Goal: Task Accomplishment & Management: Use online tool/utility

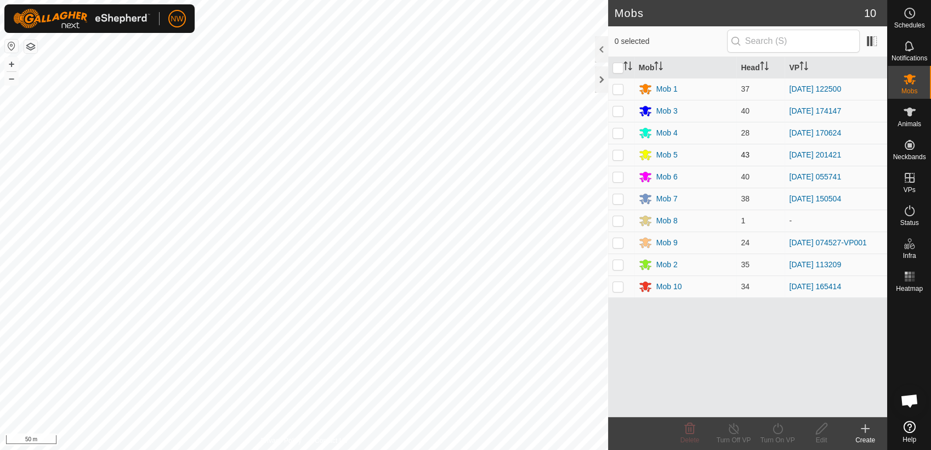
click at [619, 155] on p-checkbox at bounding box center [618, 154] width 11 height 9
checkbox input "true"
click at [781, 429] on icon at bounding box center [778, 428] width 14 height 13
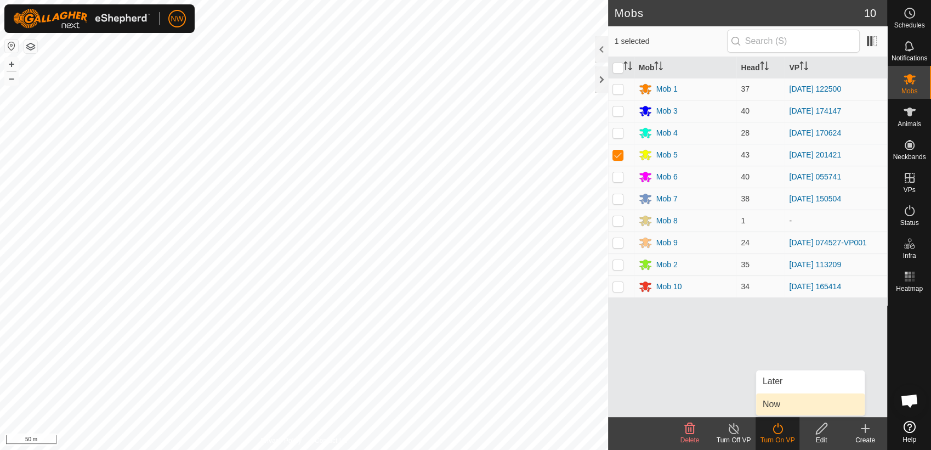
click at [795, 403] on link "Now" at bounding box center [810, 404] width 109 height 22
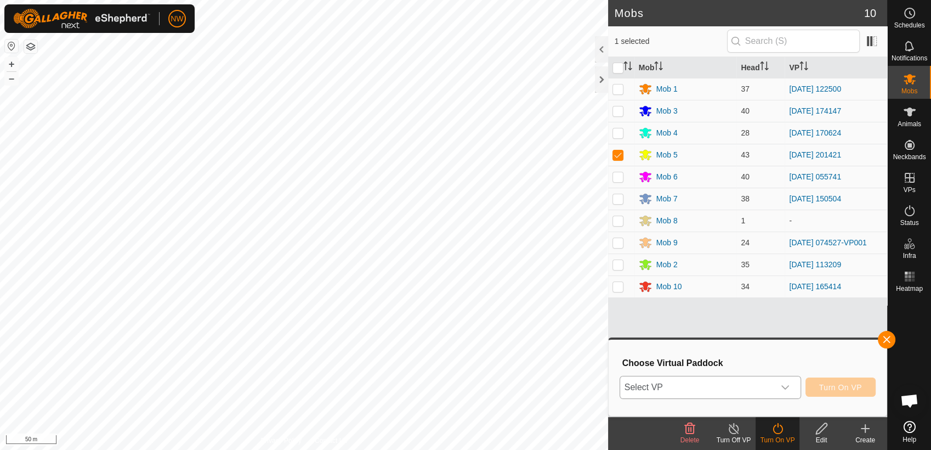
click at [790, 386] on icon "dropdown trigger" at bounding box center [785, 387] width 9 height 9
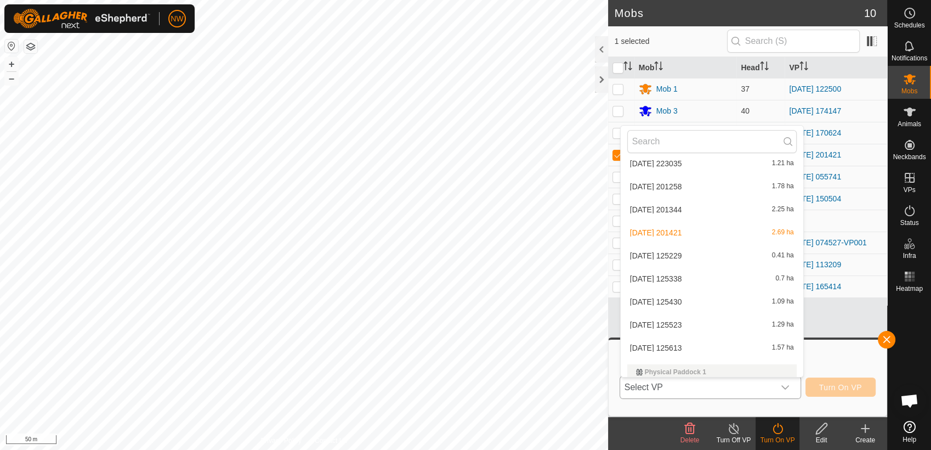
scroll to position [2910, 0]
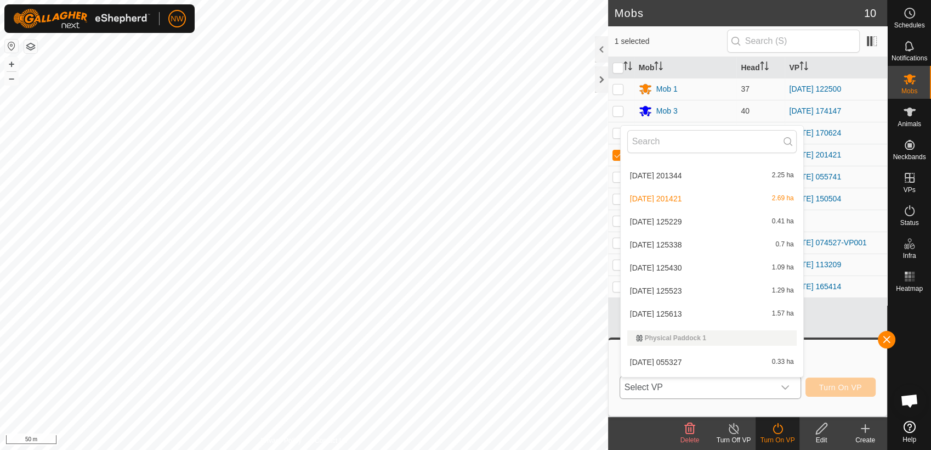
click at [689, 239] on li "2025-07-10 125338 0.7 ha" at bounding box center [712, 245] width 183 height 22
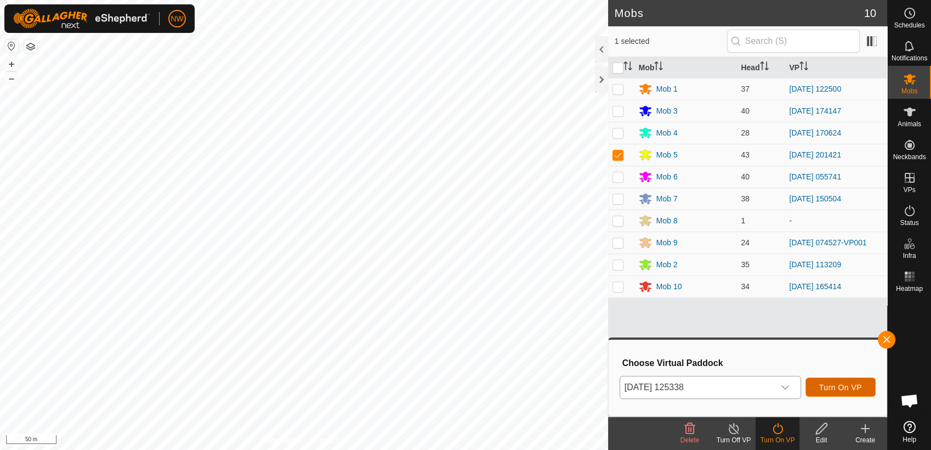
click at [858, 389] on span "Turn On VP" at bounding box center [841, 387] width 43 height 9
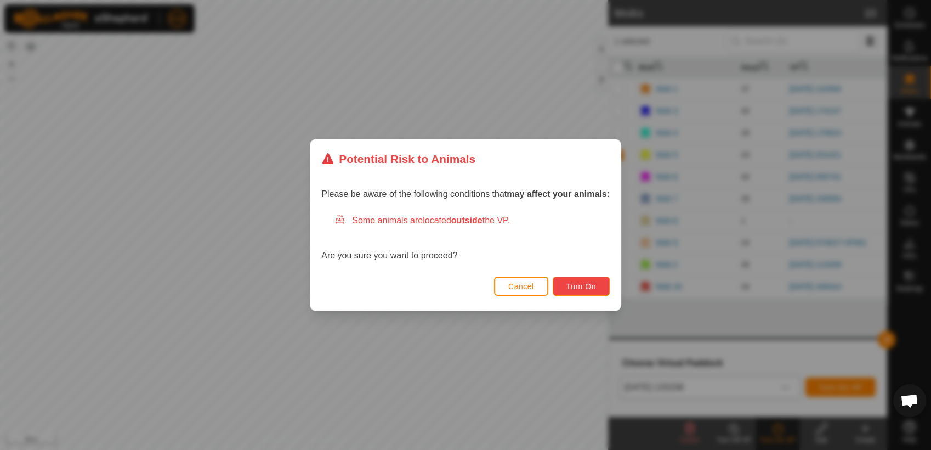
click at [578, 287] on span "Turn On" at bounding box center [582, 286] width 30 height 9
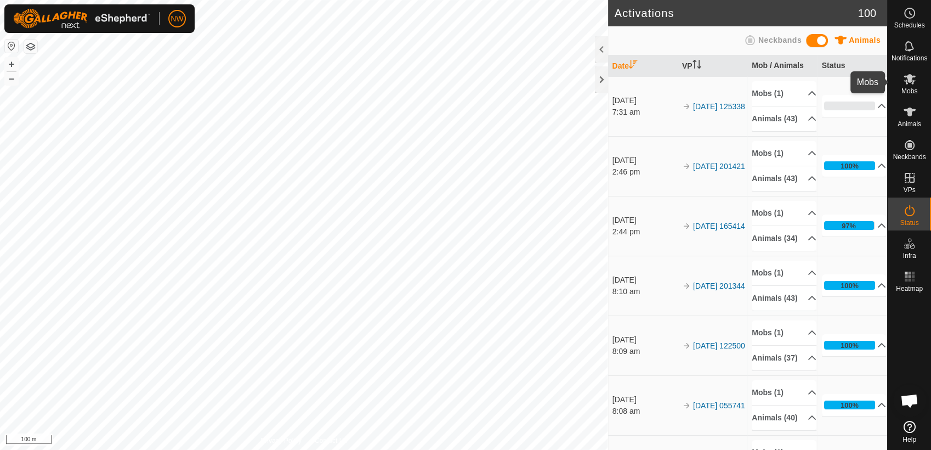
click at [913, 86] on es-mob-svg-icon at bounding box center [910, 79] width 20 height 18
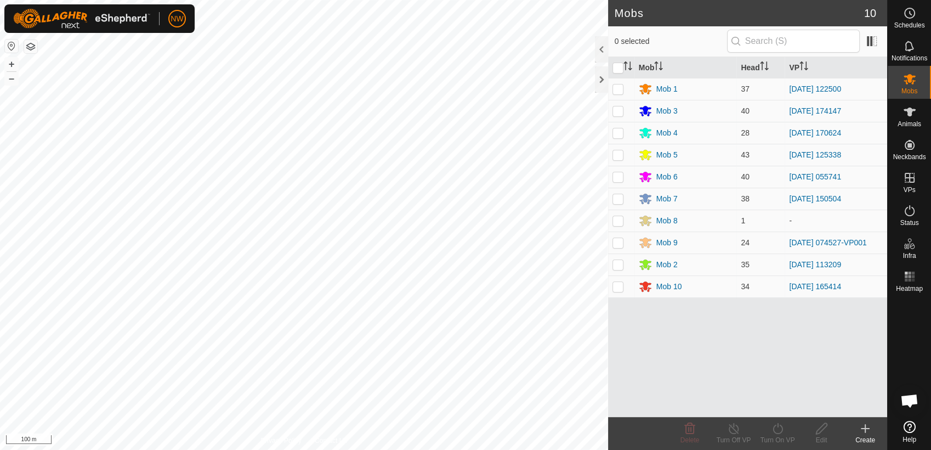
click at [618, 264] on p-checkbox at bounding box center [618, 264] width 11 height 9
checkbox input "true"
click at [776, 428] on icon at bounding box center [778, 428] width 14 height 13
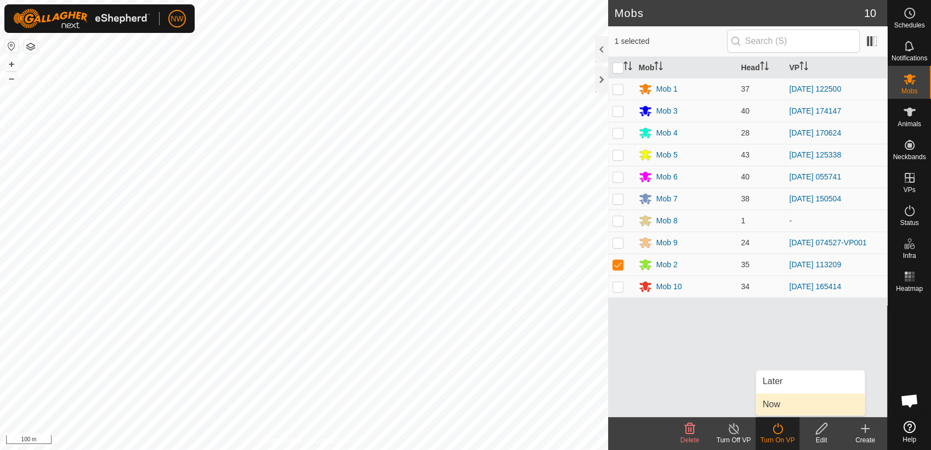
click at [774, 406] on link "Now" at bounding box center [810, 404] width 109 height 22
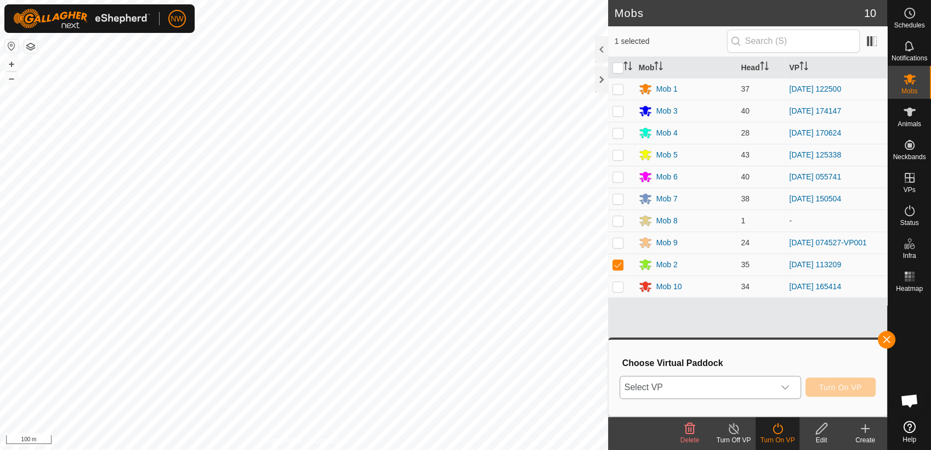
click at [786, 386] on icon "dropdown trigger" at bounding box center [785, 387] width 9 height 9
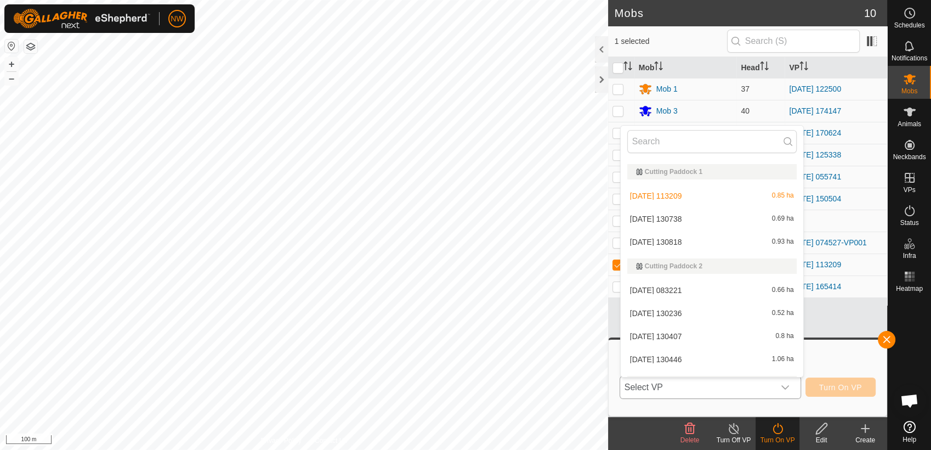
scroll to position [1154, 0]
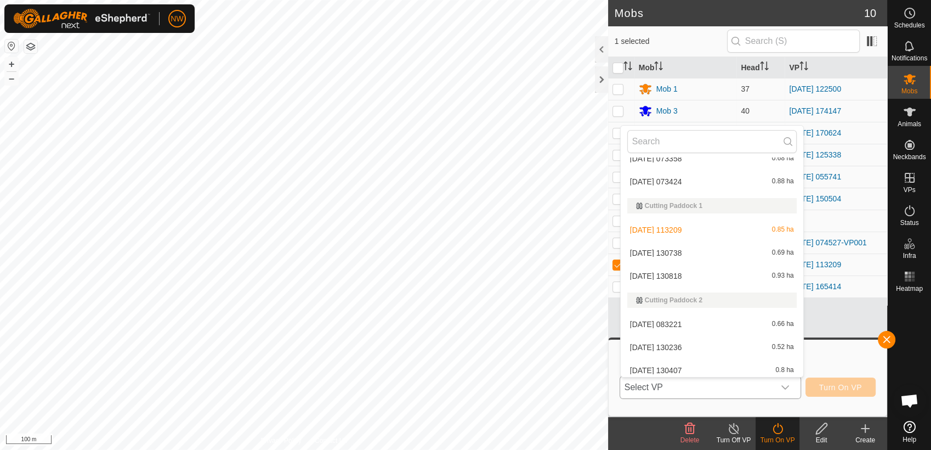
click at [684, 247] on li "[DATE] 130738 0.69 ha" at bounding box center [712, 253] width 183 height 22
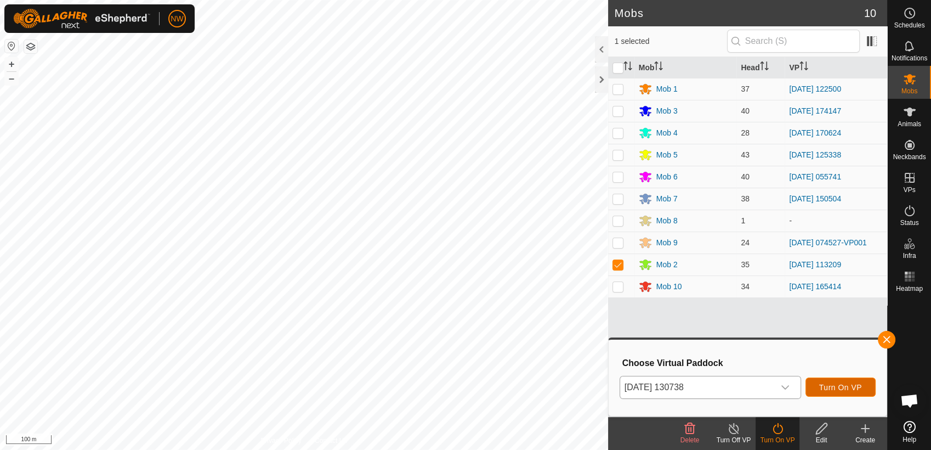
click at [825, 383] on span "Turn On VP" at bounding box center [841, 387] width 43 height 9
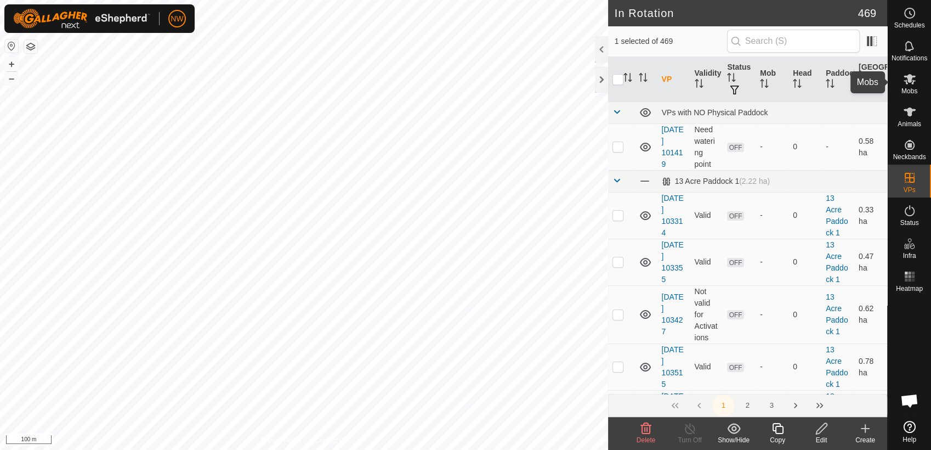
click at [912, 88] on span "Mobs" at bounding box center [910, 91] width 16 height 7
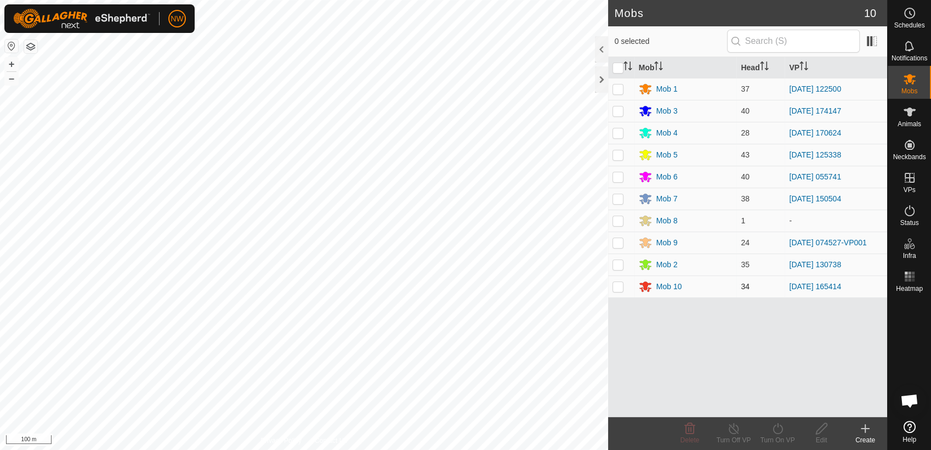
click at [621, 284] on p-checkbox at bounding box center [618, 286] width 11 height 9
checkbox input "true"
click at [732, 426] on icon at bounding box center [734, 428] width 14 height 13
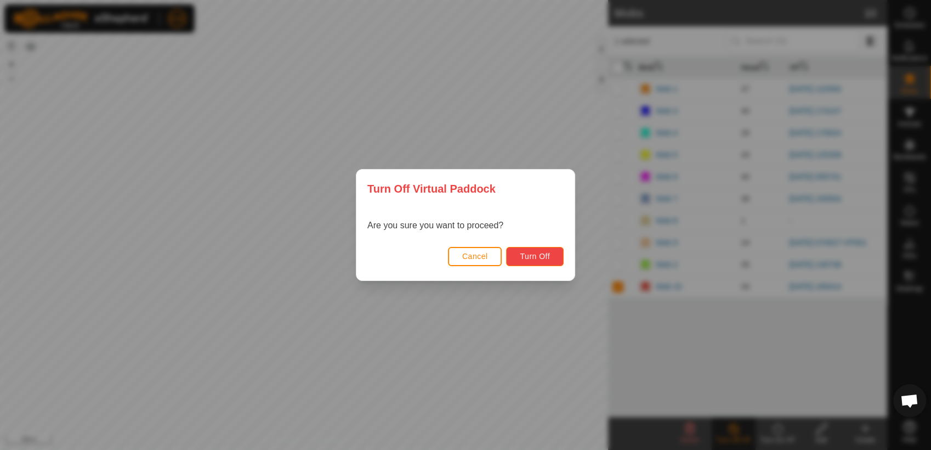
click at [547, 257] on span "Turn Off" at bounding box center [535, 256] width 30 height 9
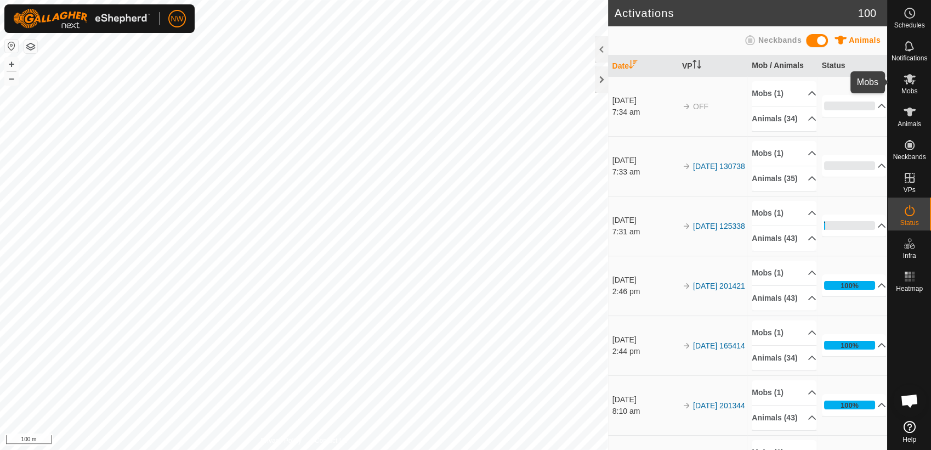
click at [913, 81] on icon at bounding box center [910, 79] width 12 height 10
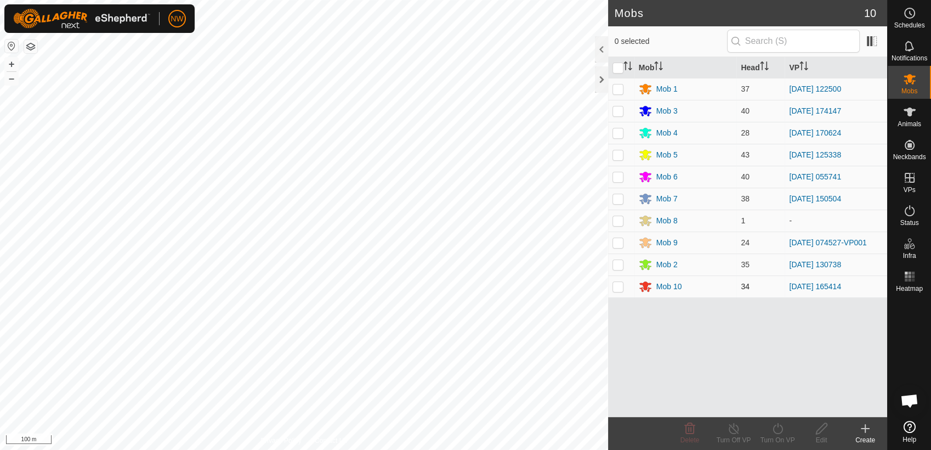
click at [619, 284] on p-checkbox at bounding box center [618, 286] width 11 height 9
checkbox input "true"
click at [778, 428] on icon at bounding box center [778, 428] width 14 height 13
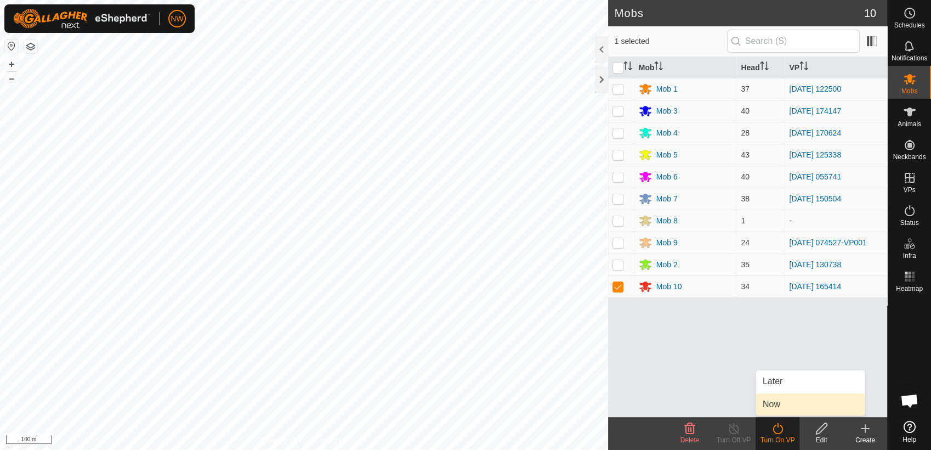
click at [772, 404] on link "Now" at bounding box center [810, 404] width 109 height 22
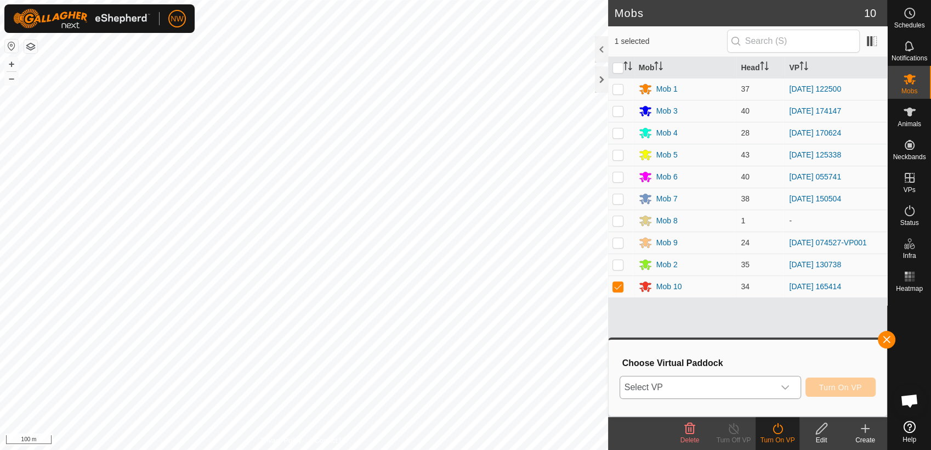
click at [786, 387] on icon "dropdown trigger" at bounding box center [786, 387] width 8 height 4
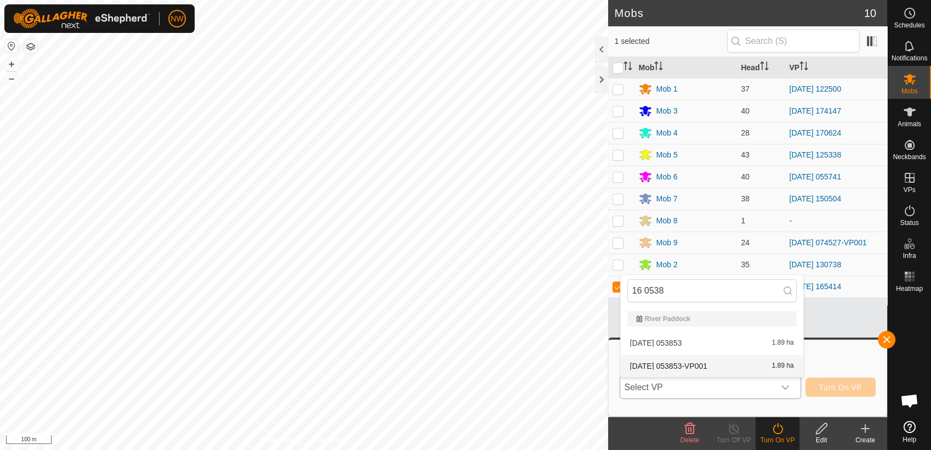
type input "16 0538"
click at [702, 362] on li "[DATE] 053853-VP001 1.89 ha" at bounding box center [712, 366] width 183 height 22
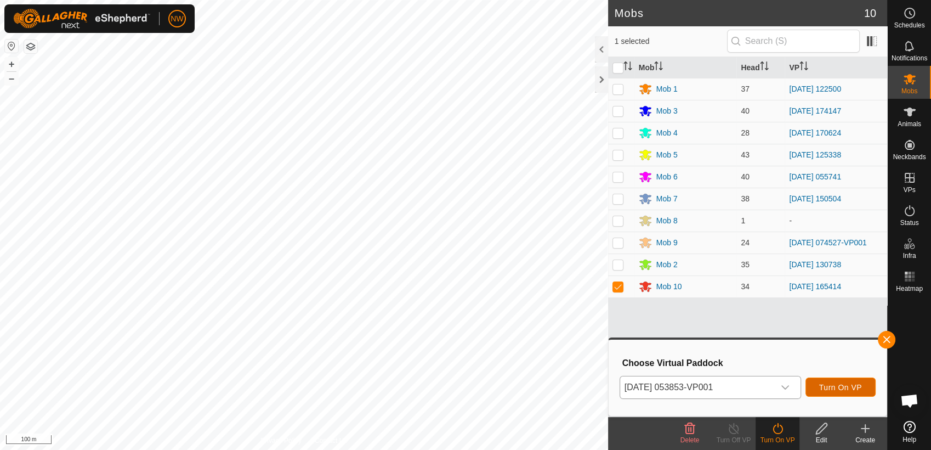
click at [838, 385] on span "Turn On VP" at bounding box center [841, 387] width 43 height 9
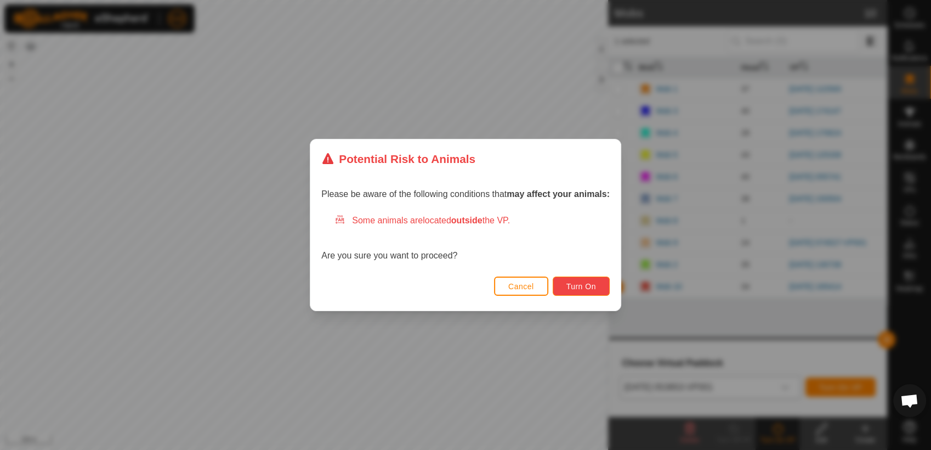
click at [583, 286] on span "Turn On" at bounding box center [582, 286] width 30 height 9
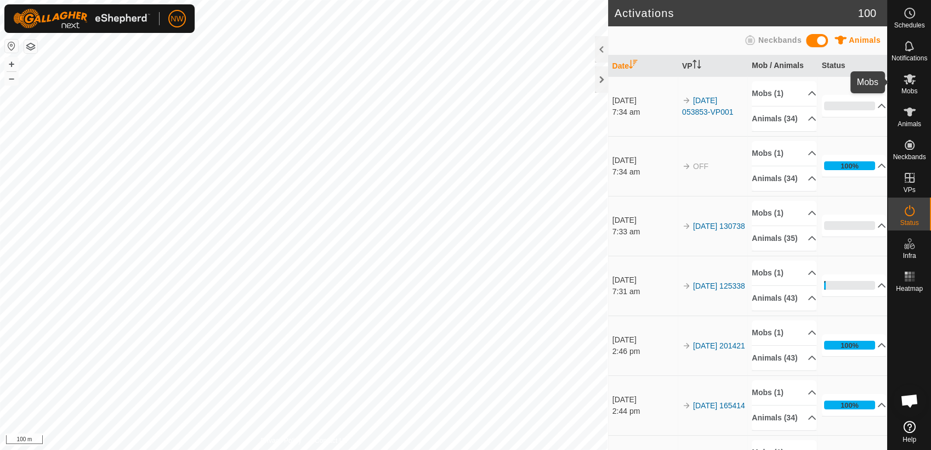
click at [906, 86] on es-mob-svg-icon at bounding box center [910, 79] width 20 height 18
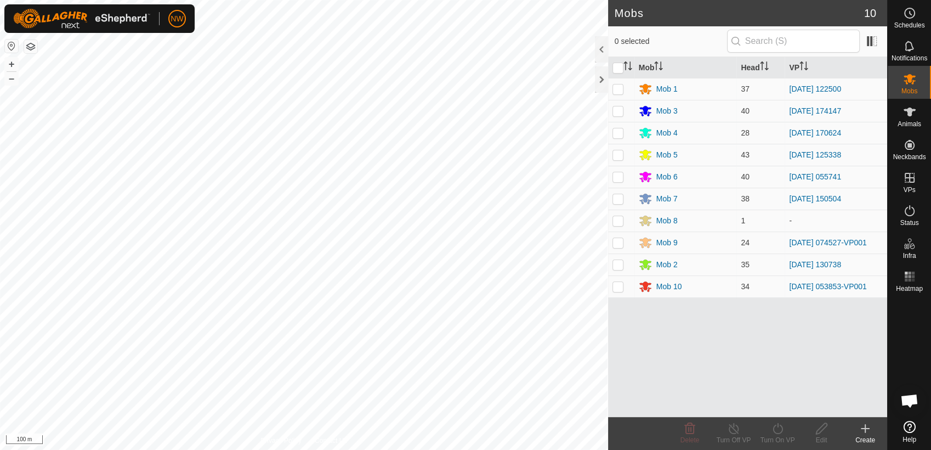
click at [618, 242] on p-checkbox at bounding box center [618, 242] width 11 height 9
checkbox input "true"
click at [777, 428] on icon at bounding box center [778, 428] width 14 height 13
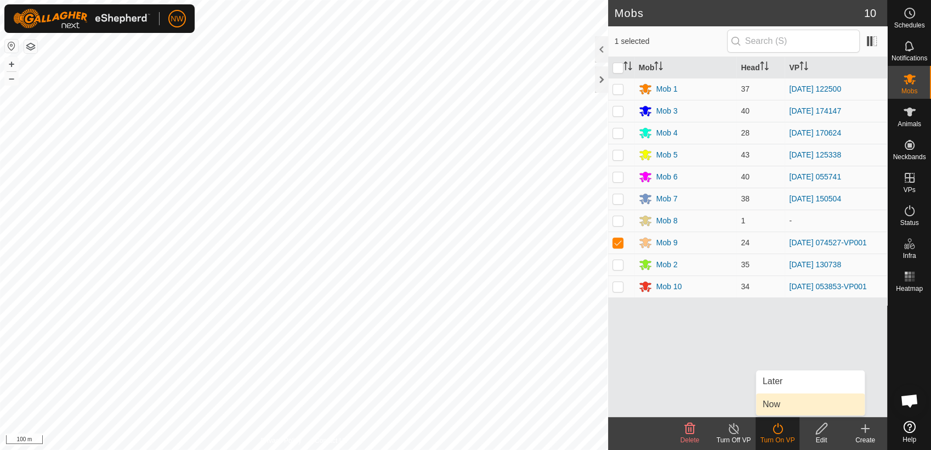
click at [777, 405] on link "Now" at bounding box center [810, 404] width 109 height 22
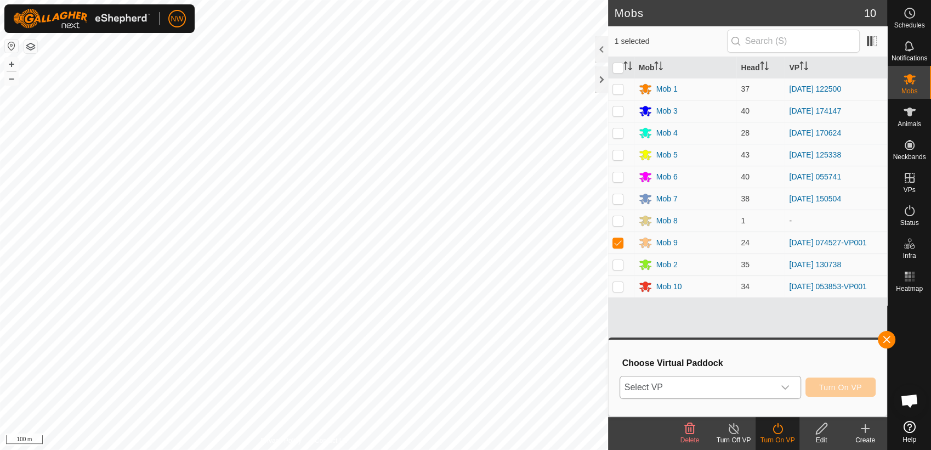
click at [792, 385] on div "dropdown trigger" at bounding box center [786, 387] width 22 height 22
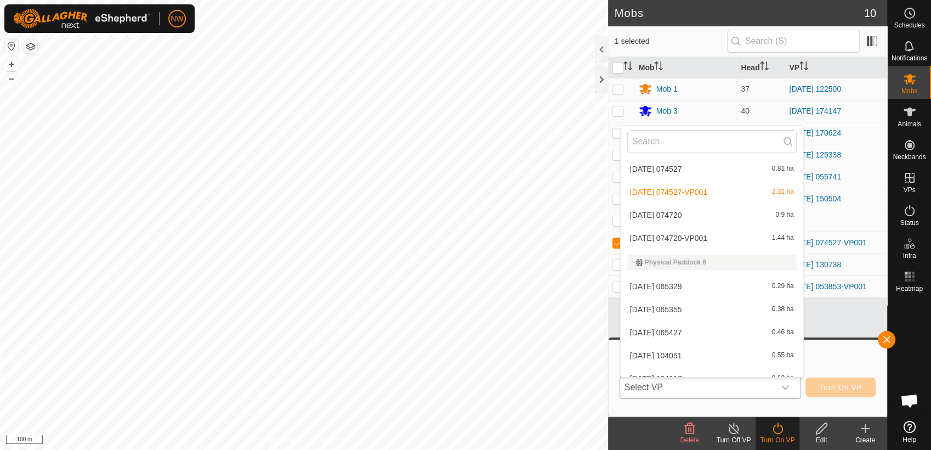
scroll to position [8643, 0]
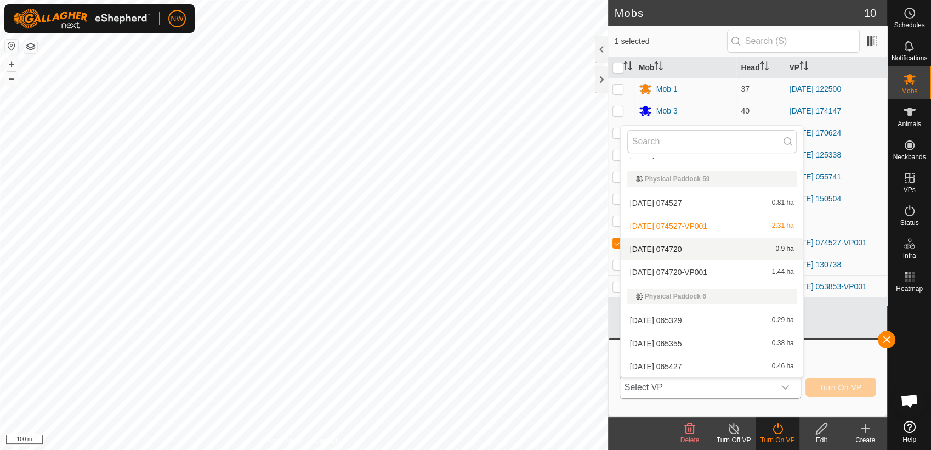
click at [685, 245] on li "[DATE] 074720 0.9 ha" at bounding box center [712, 249] width 183 height 22
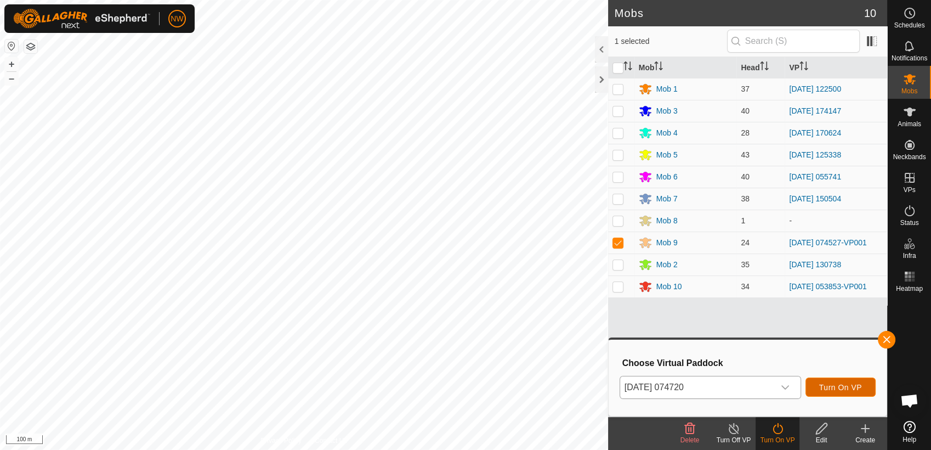
click at [838, 384] on span "Turn On VP" at bounding box center [841, 387] width 43 height 9
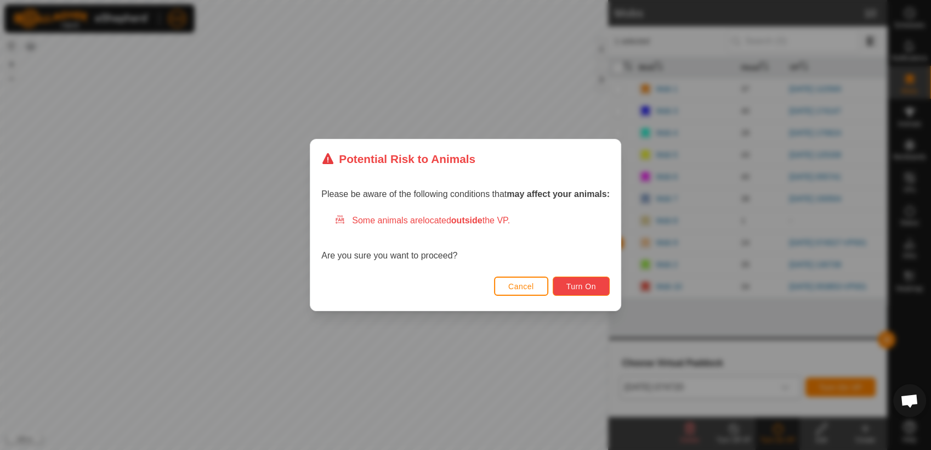
click at [589, 286] on span "Turn On" at bounding box center [582, 286] width 30 height 9
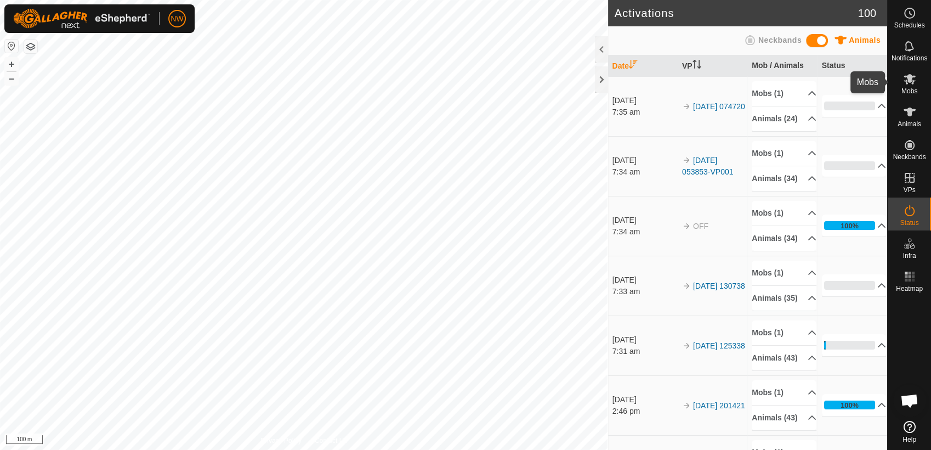
click at [907, 80] on icon at bounding box center [909, 78] width 13 height 13
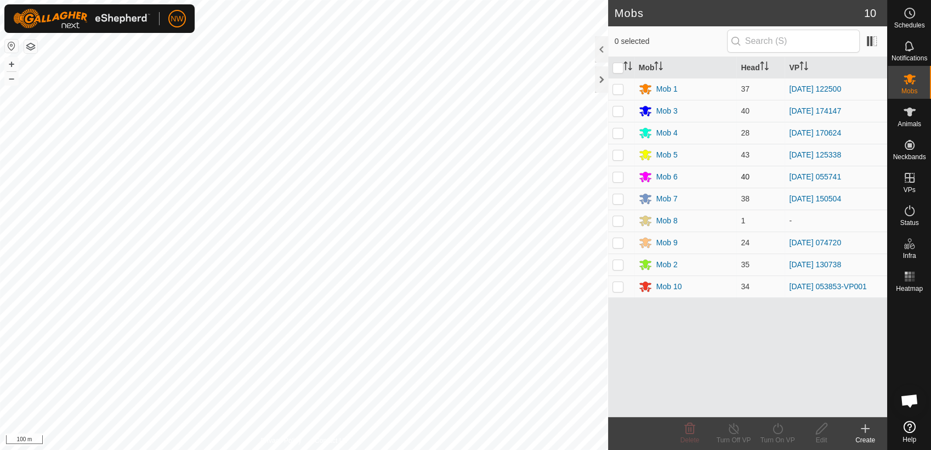
click at [619, 177] on p-checkbox at bounding box center [618, 176] width 11 height 9
checkbox input "true"
click at [777, 426] on icon at bounding box center [778, 428] width 10 height 11
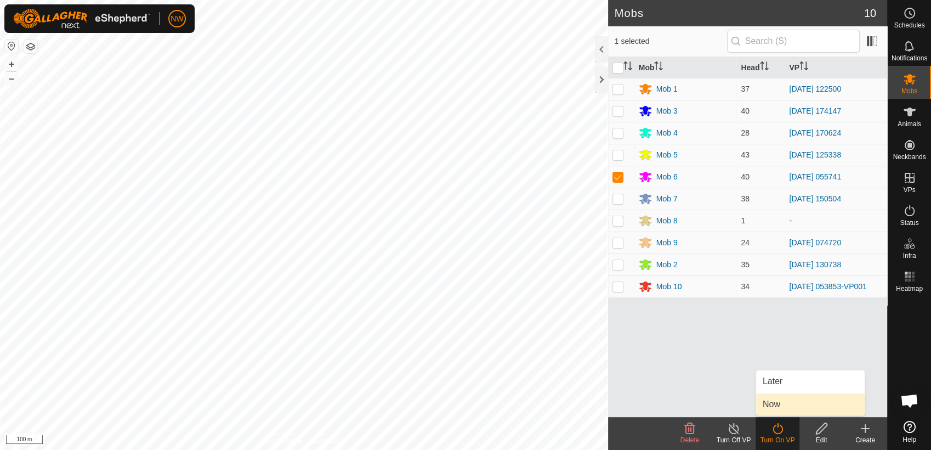
click at [776, 403] on link "Now" at bounding box center [810, 404] width 109 height 22
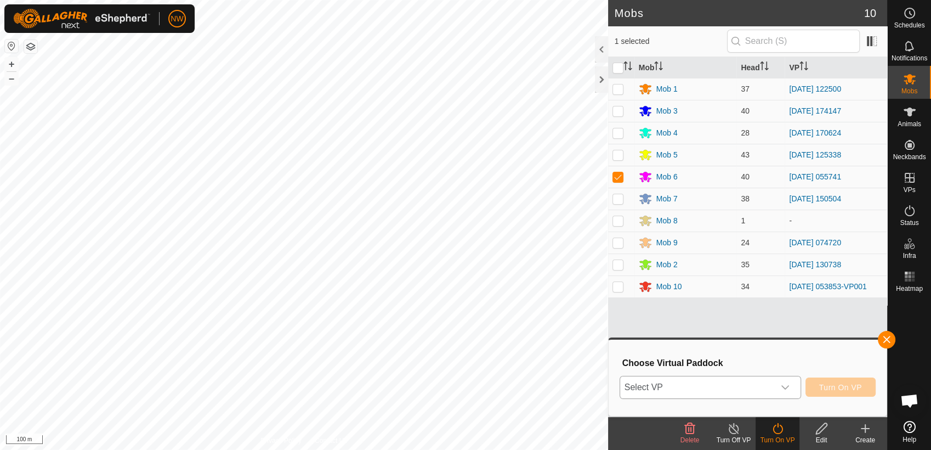
click at [790, 386] on icon "dropdown trigger" at bounding box center [785, 387] width 9 height 9
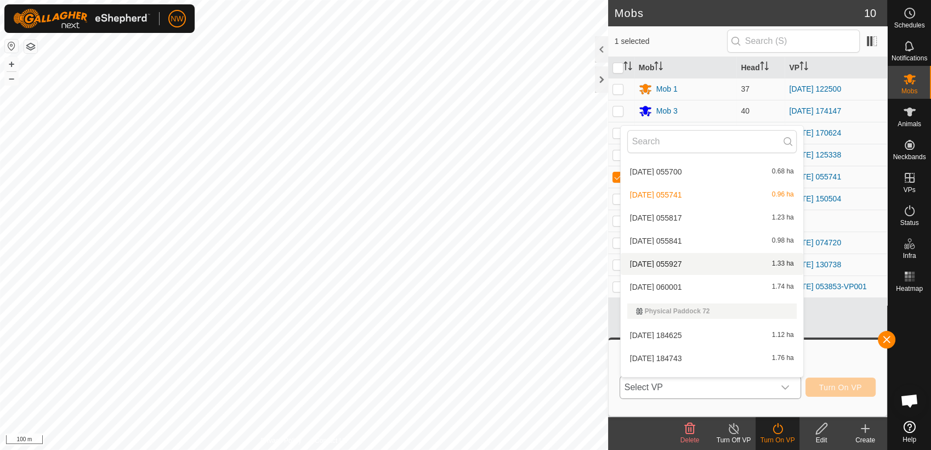
scroll to position [11147, 0]
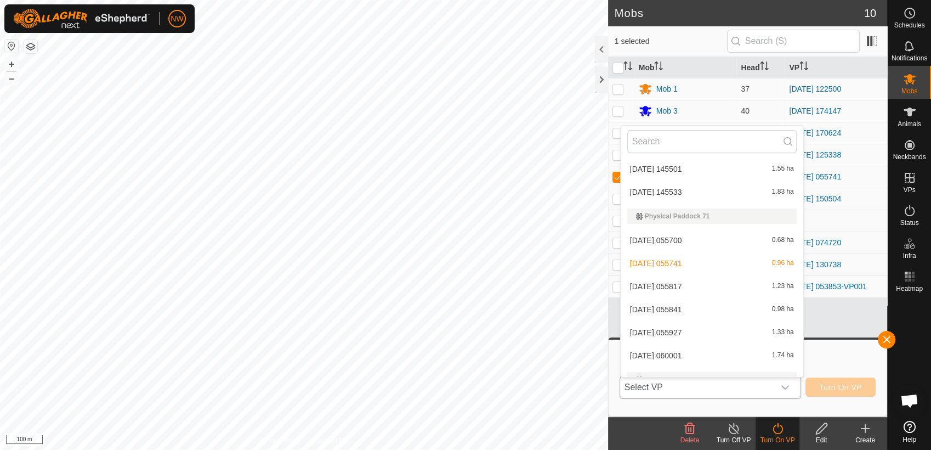
click at [685, 283] on li "[DATE] 055817 1.23 ha" at bounding box center [712, 286] width 183 height 22
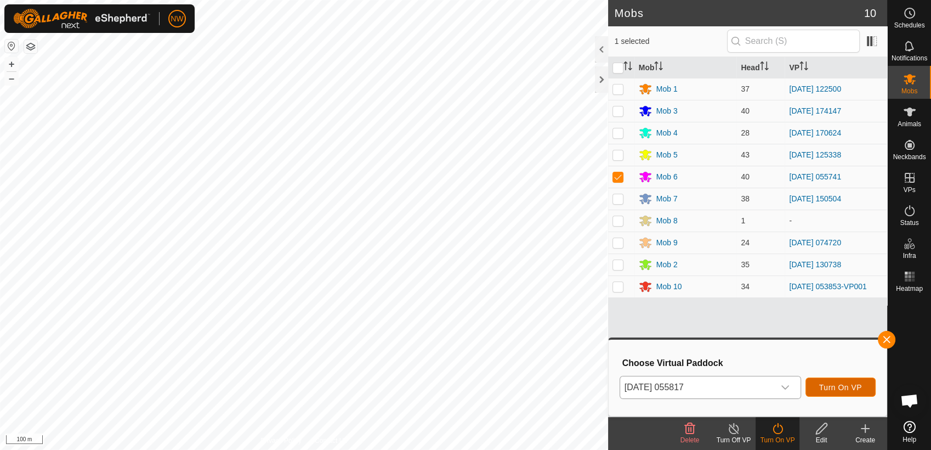
click at [839, 386] on span "Turn On VP" at bounding box center [841, 387] width 43 height 9
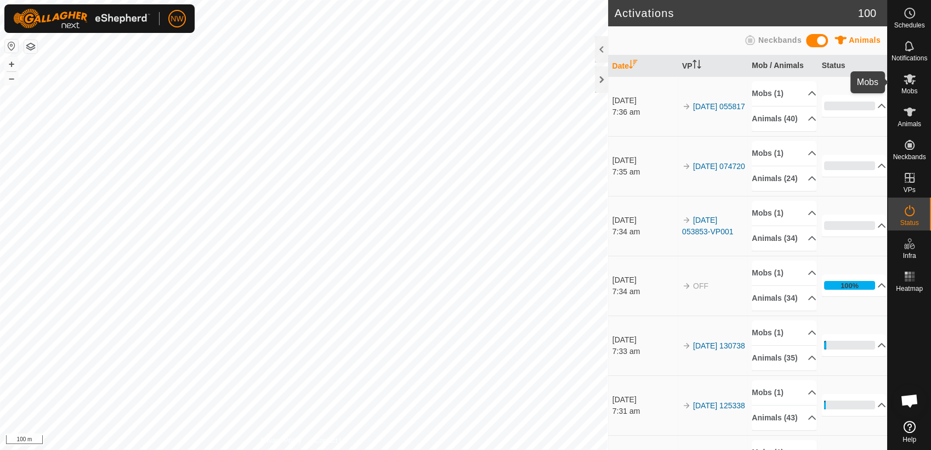
click at [909, 83] on icon at bounding box center [909, 78] width 13 height 13
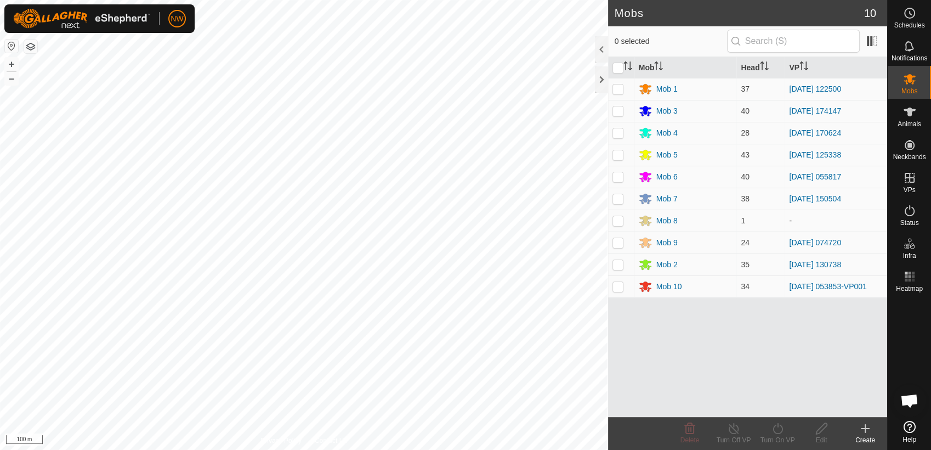
click at [618, 200] on p-checkbox at bounding box center [618, 198] width 11 height 9
checkbox input "true"
click at [778, 426] on icon at bounding box center [778, 428] width 10 height 11
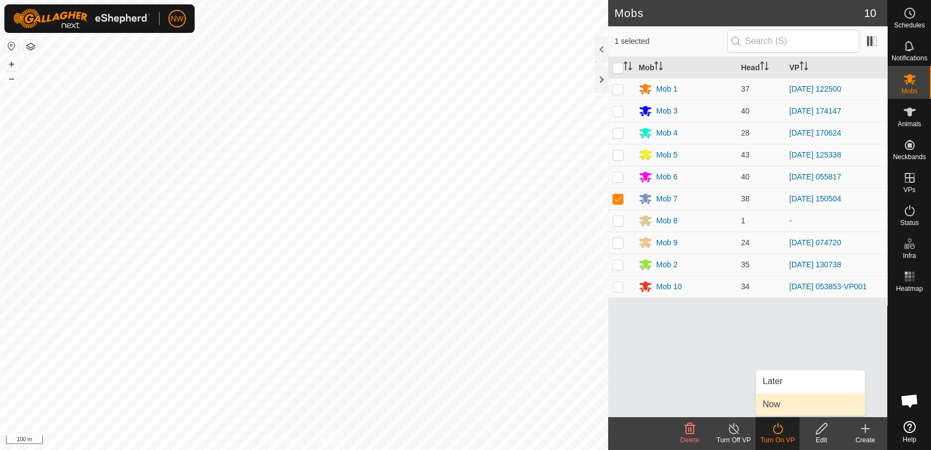
click at [790, 406] on link "Now" at bounding box center [810, 404] width 109 height 22
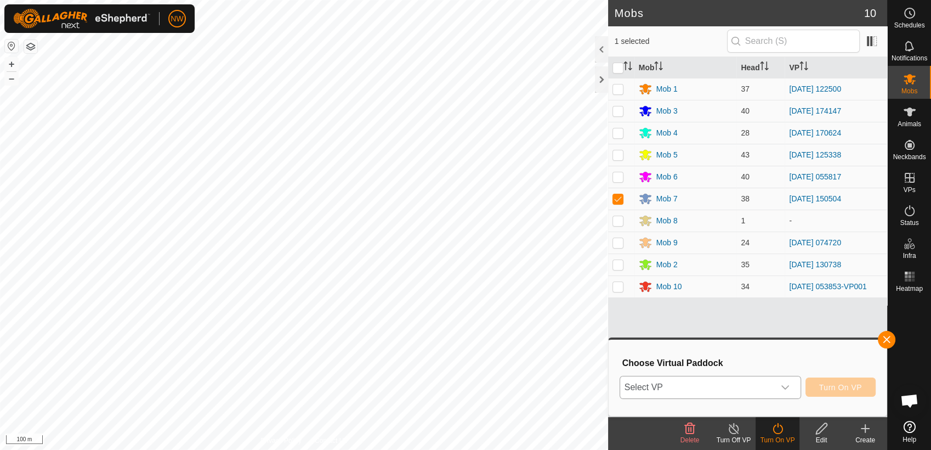
click at [787, 386] on icon "dropdown trigger" at bounding box center [785, 387] width 9 height 9
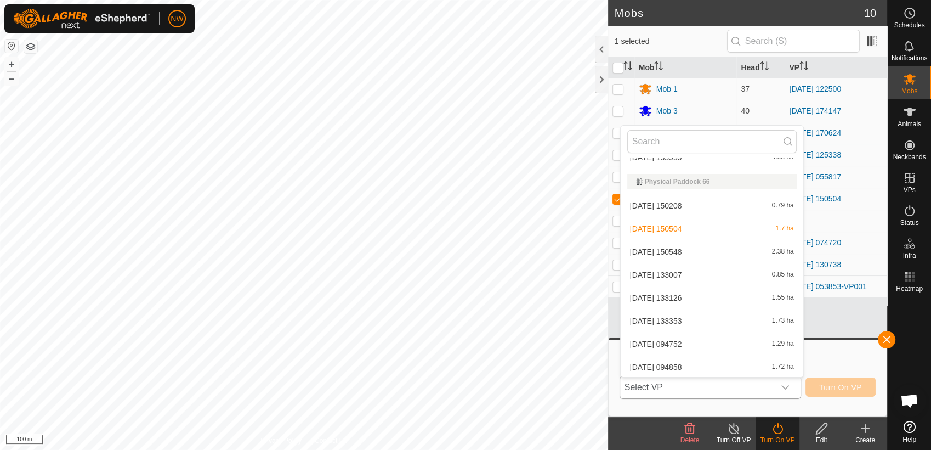
scroll to position [9902, 0]
click at [669, 315] on li "[DATE] 150548 2.38 ha" at bounding box center [712, 320] width 183 height 22
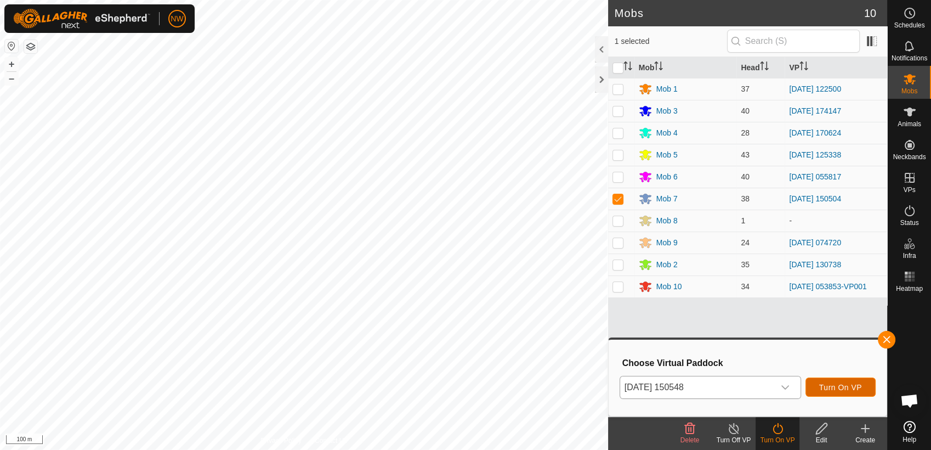
click at [843, 386] on span "Turn On VP" at bounding box center [841, 387] width 43 height 9
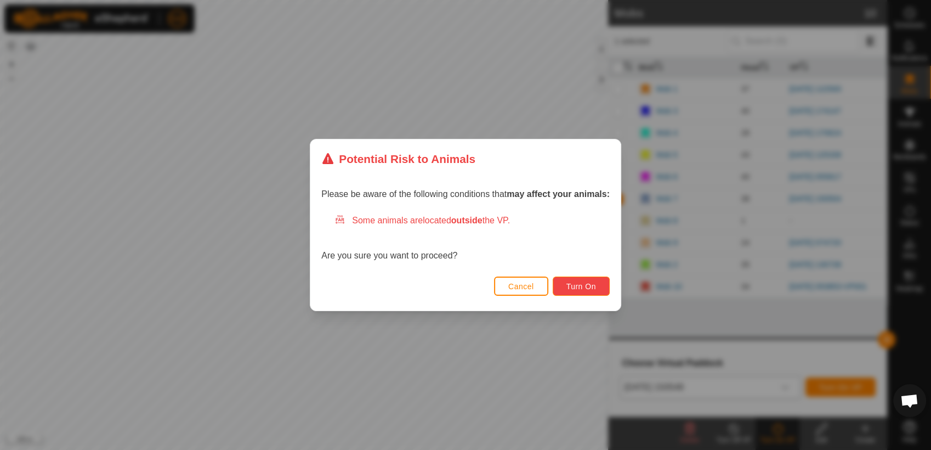
click at [588, 287] on span "Turn On" at bounding box center [582, 286] width 30 height 9
